Goal: Task Accomplishment & Management: Manage account settings

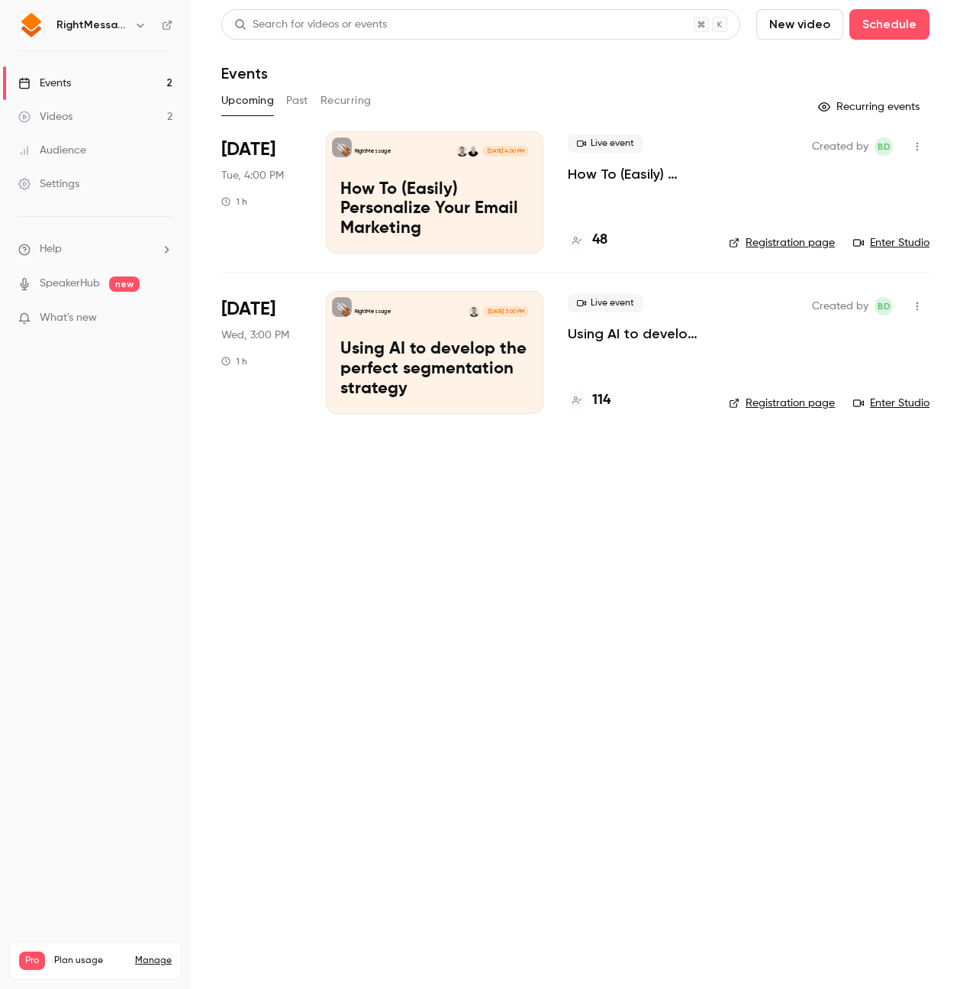
click at [500, 355] on p "Using AI to develop the perfect segmentation strategy" at bounding box center [434, 369] width 189 height 59
click at [394, 211] on p "How To (Easily) Personalize Your Email Marketing" at bounding box center [434, 209] width 189 height 59
click at [505, 199] on p "How To (Easily) Personalize Your Email Marketing" at bounding box center [434, 209] width 189 height 59
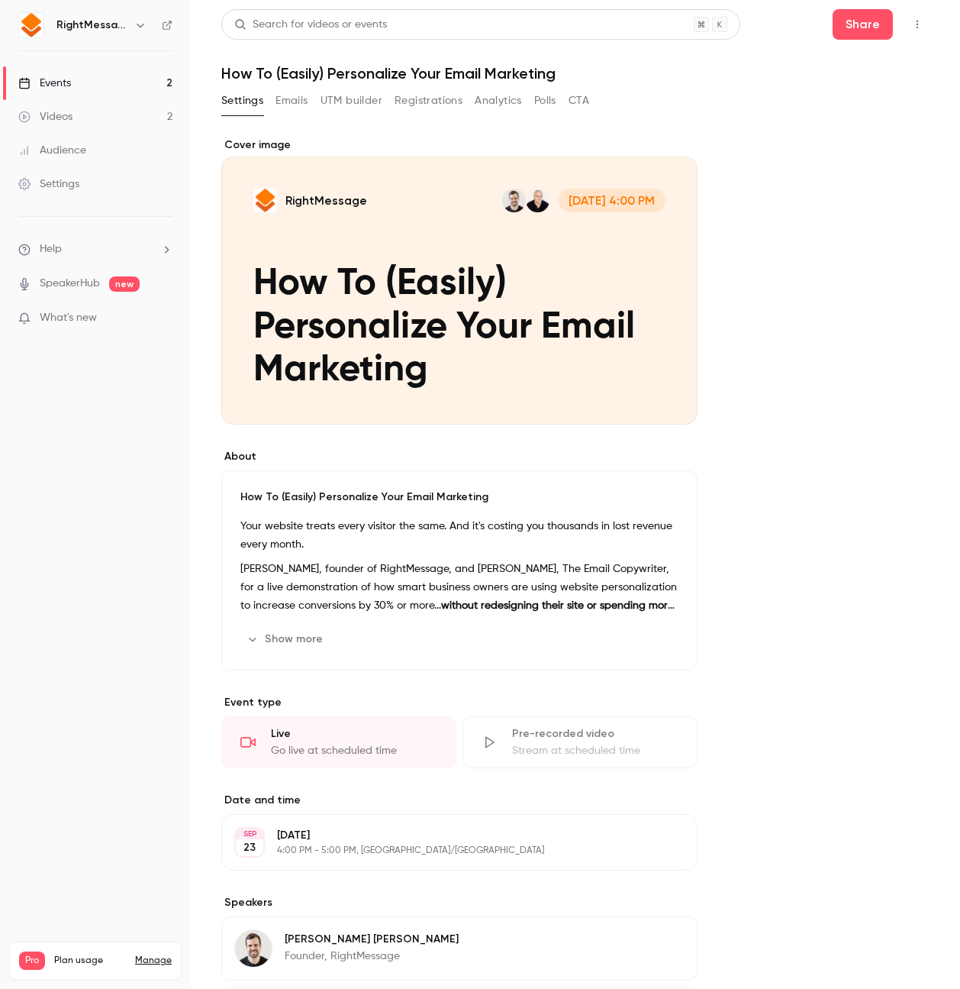
click at [410, 106] on button "Registrations" at bounding box center [429, 101] width 68 height 24
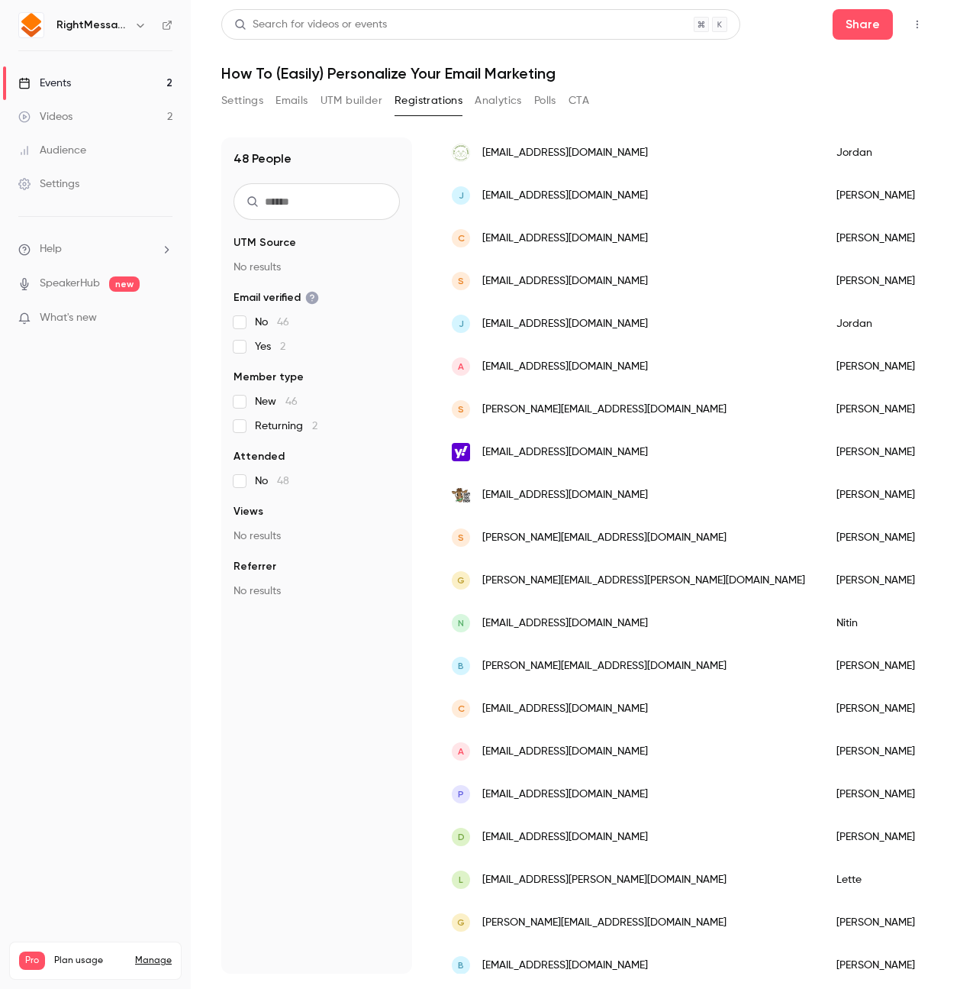
scroll to position [1372, 0]
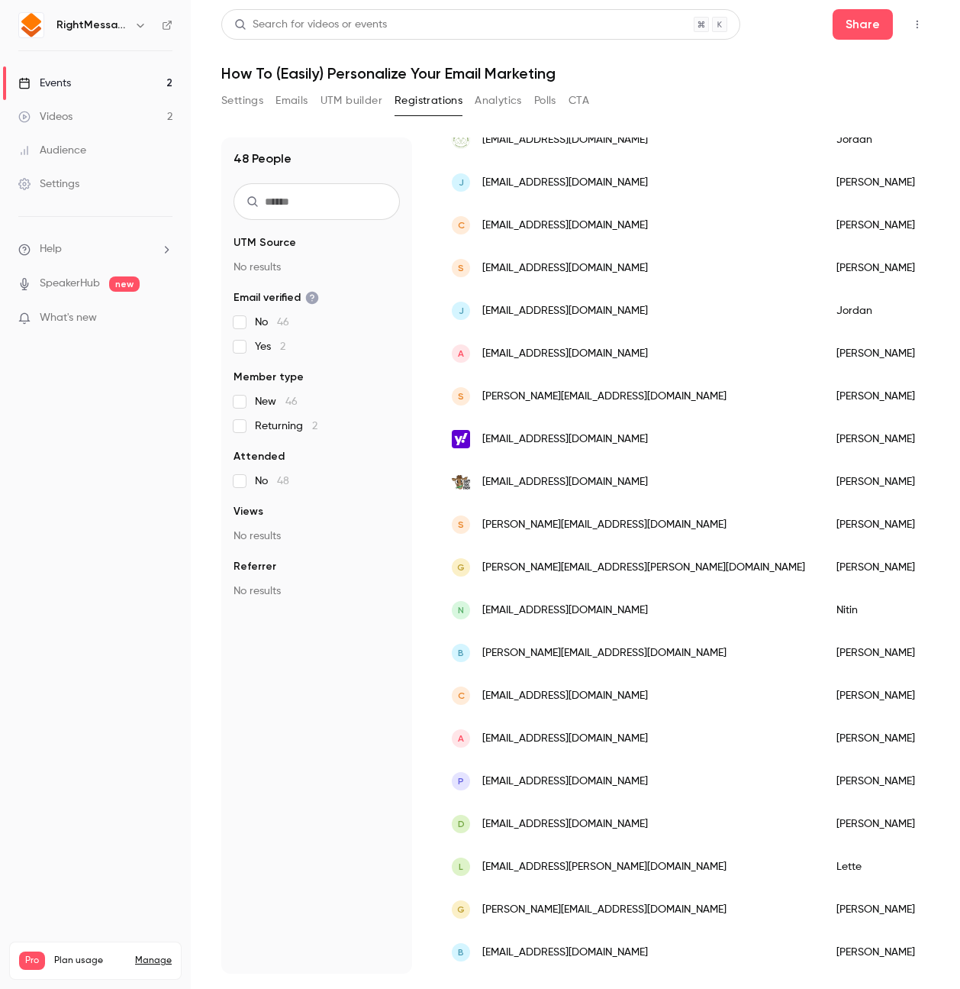
click at [356, 828] on div "48 People UTM Source No results Email verified No 46 Yes 2 Member type New 46 R…" at bounding box center [316, 555] width 191 height 836
